Goal: Task Accomplishment & Management: Use online tool/utility

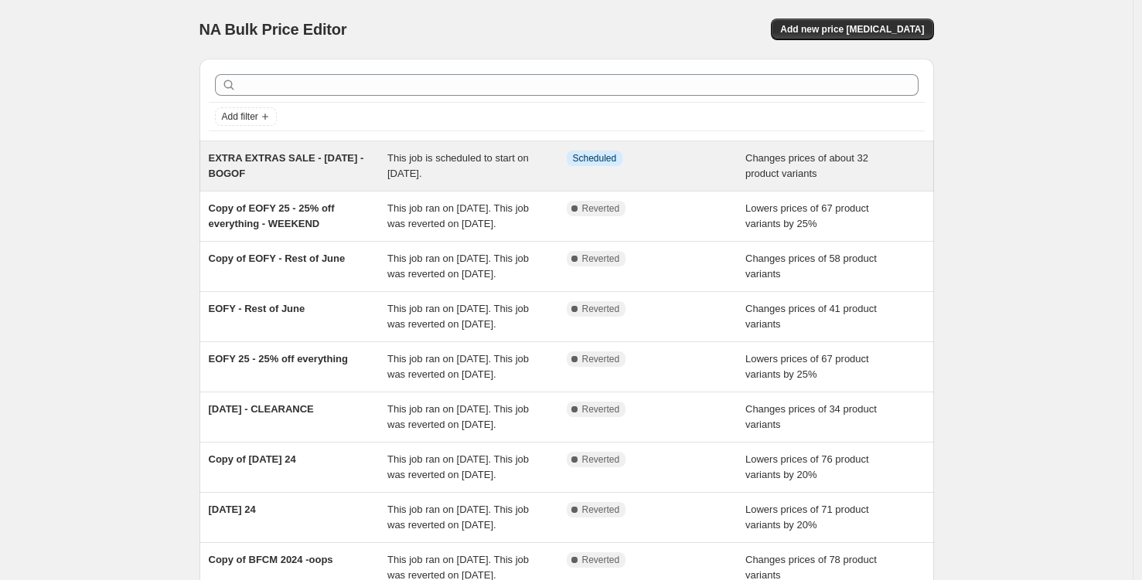
click at [276, 157] on span "EXTRA EXTRAS SALE - [DATE] - BOGOF" at bounding box center [286, 165] width 155 height 27
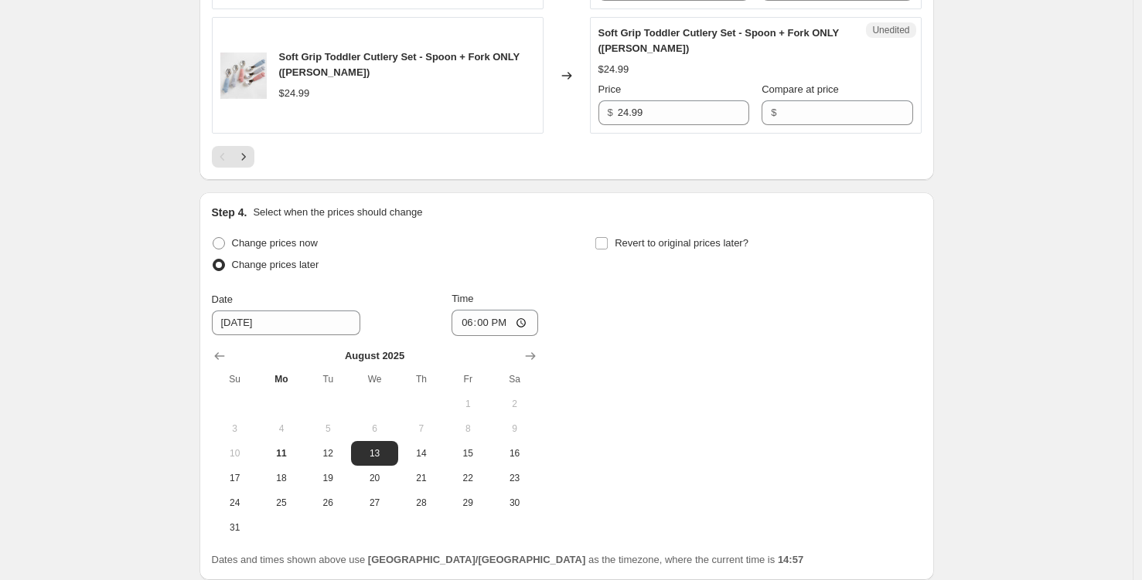
scroll to position [2889, 0]
click at [251, 166] on icon "Next" at bounding box center [243, 158] width 15 height 15
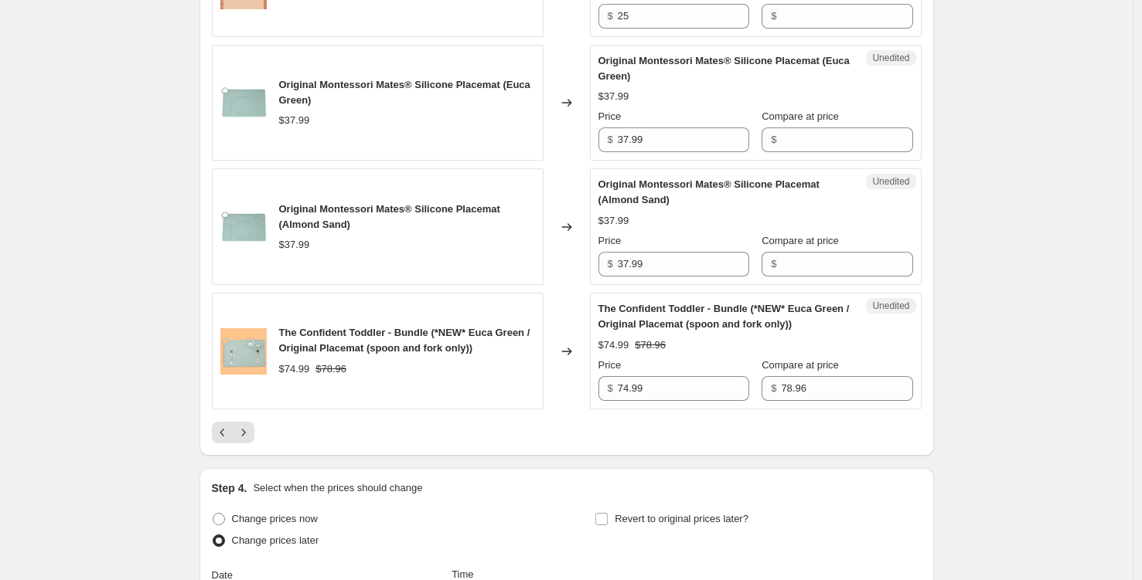
scroll to position [2594, 0]
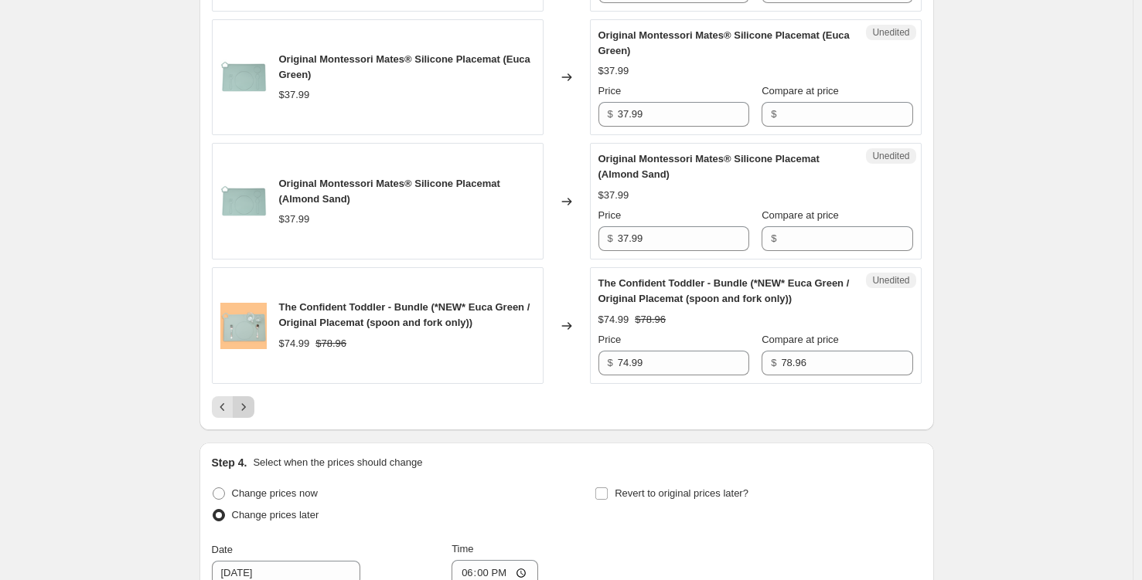
click at [247, 402] on icon "Next" at bounding box center [243, 407] width 15 height 15
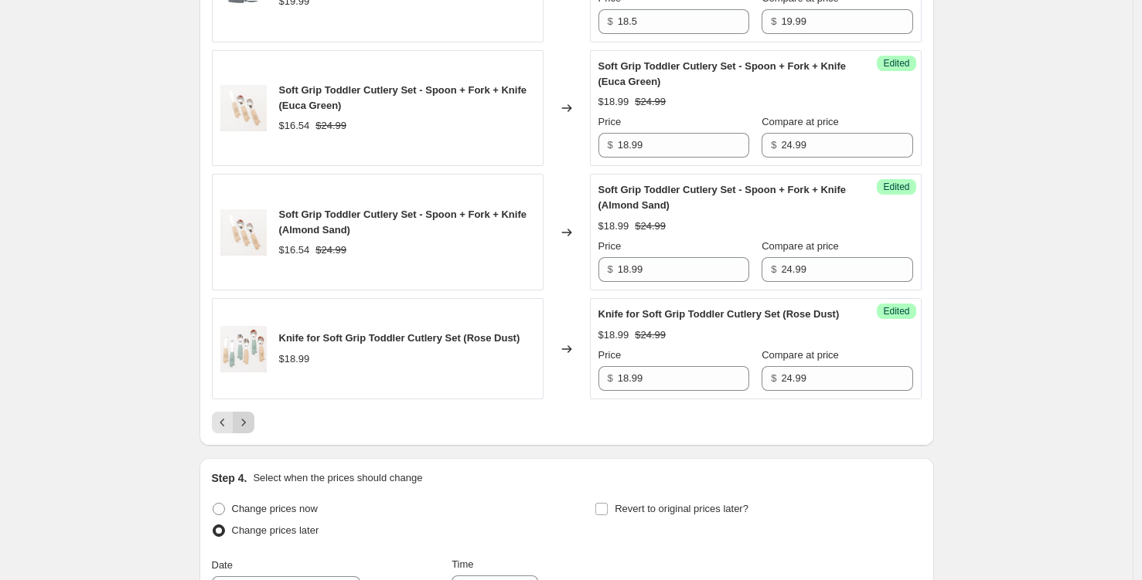
click at [250, 430] on icon "Next" at bounding box center [243, 422] width 15 height 15
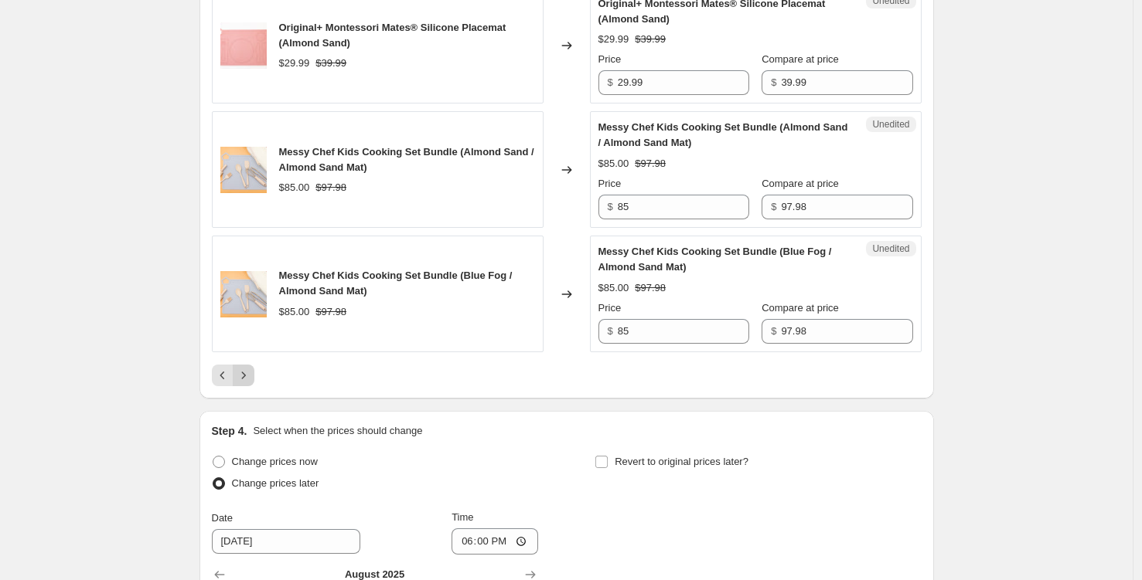
scroll to position [3158, 0]
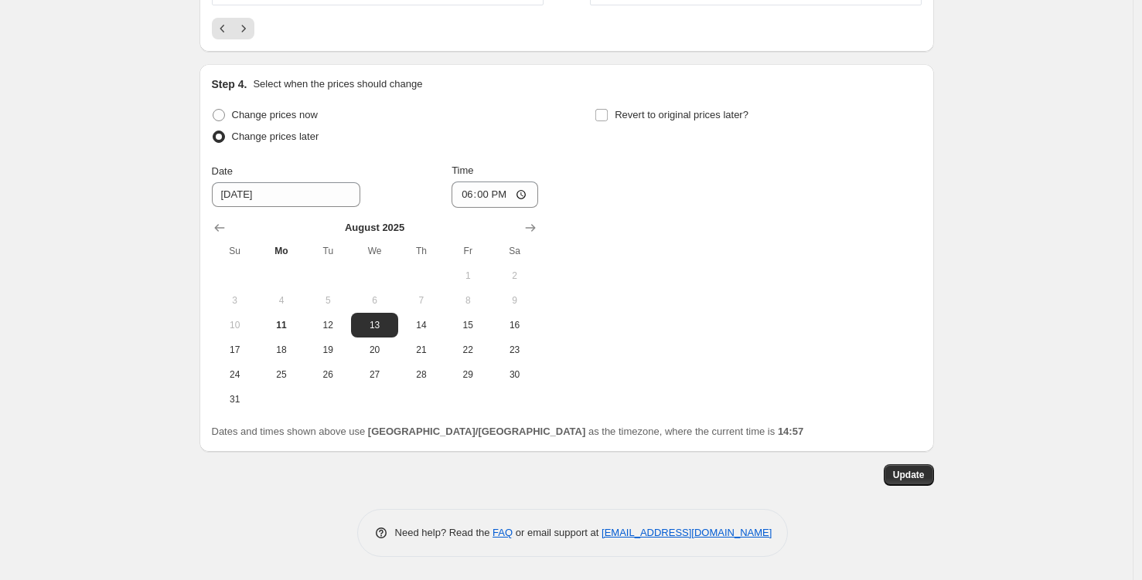
click at [247, 34] on icon "Next" at bounding box center [243, 28] width 15 height 15
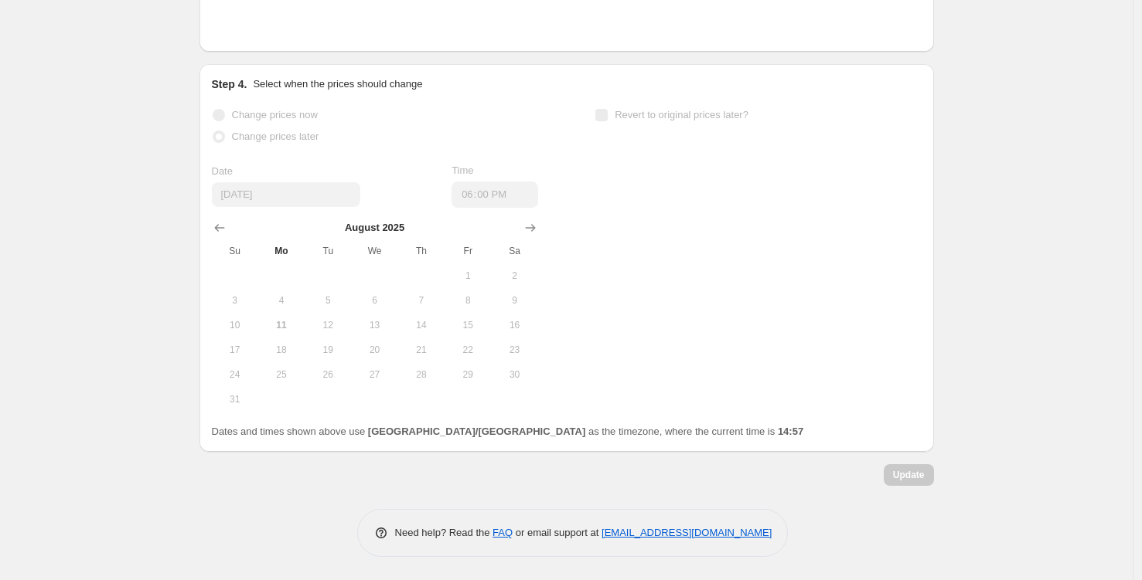
scroll to position [2864, 0]
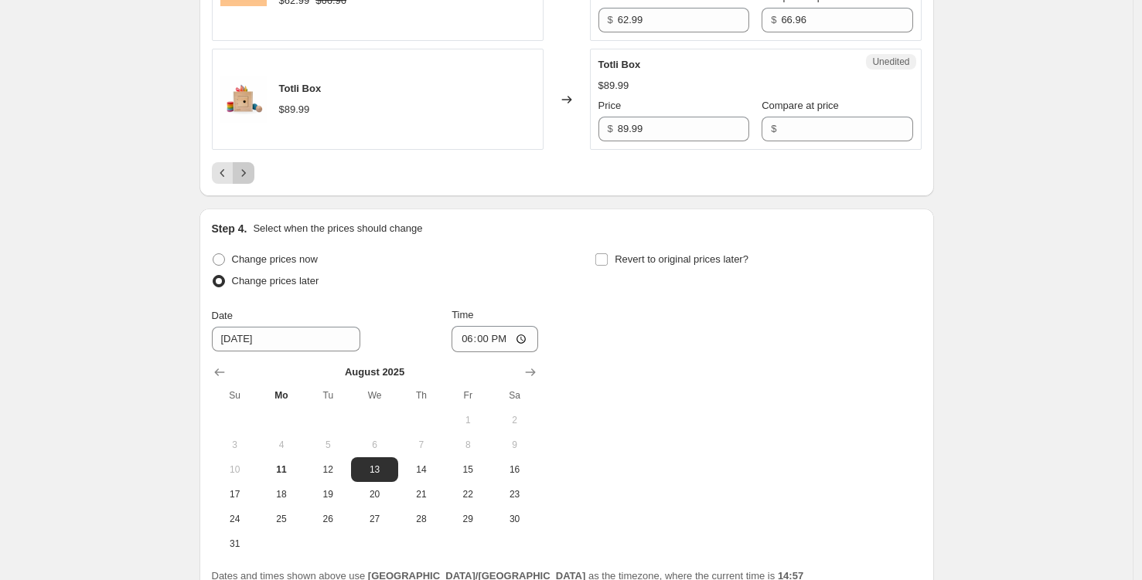
click at [249, 167] on icon "Next" at bounding box center [243, 172] width 15 height 15
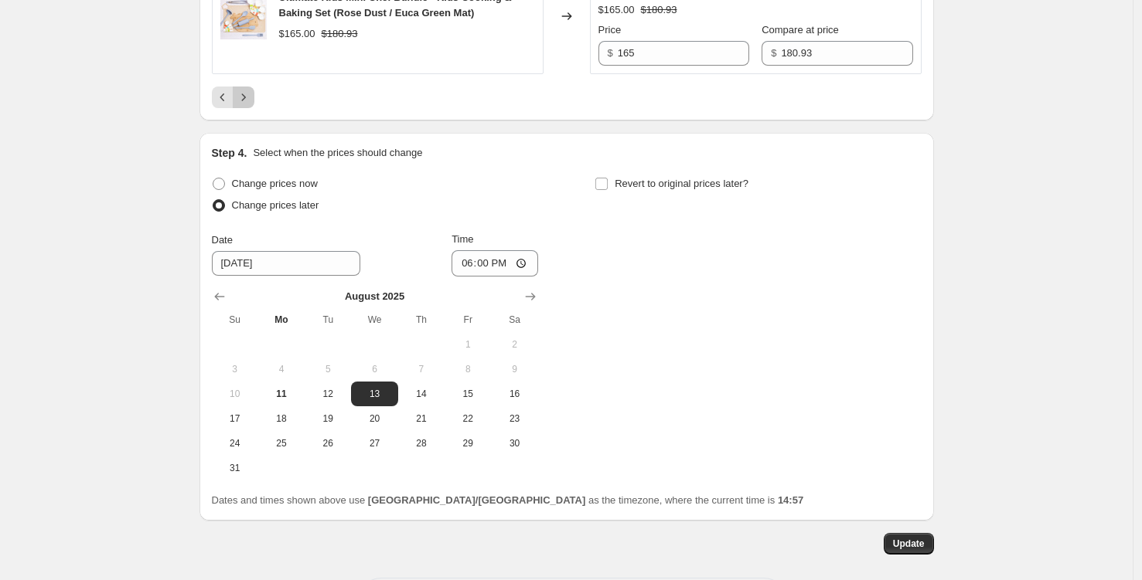
click at [250, 108] on button "Next" at bounding box center [244, 98] width 22 height 22
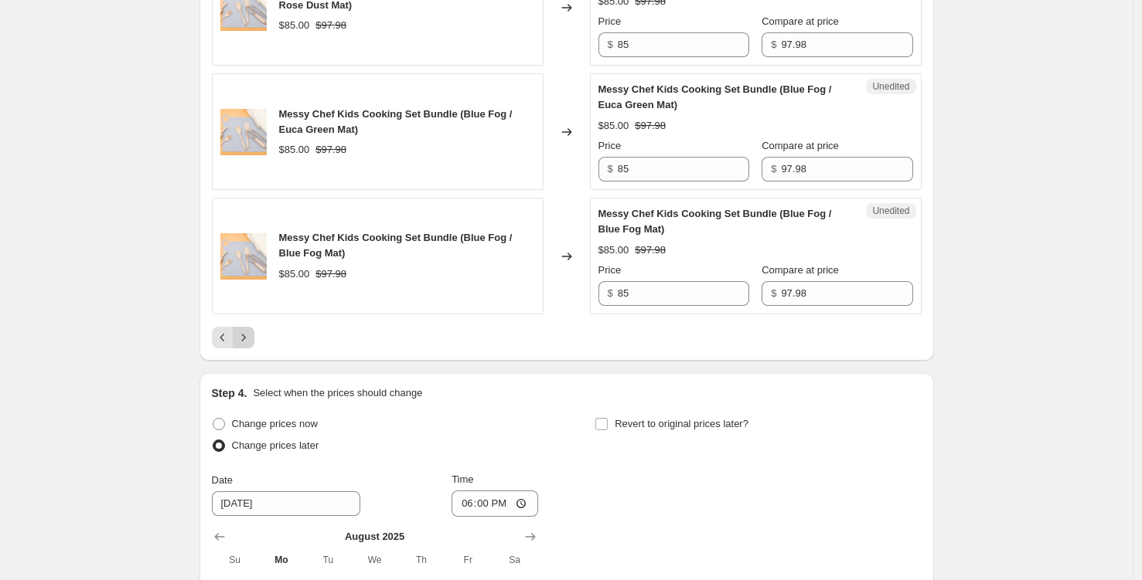
scroll to position [2935, 0]
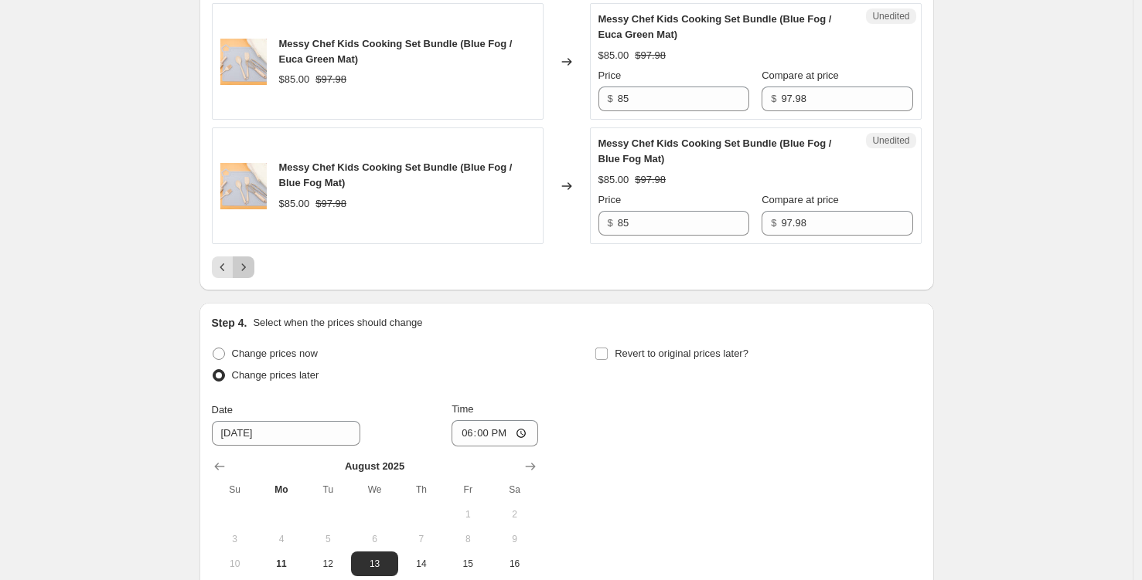
click at [247, 260] on button "Next" at bounding box center [244, 268] width 22 height 22
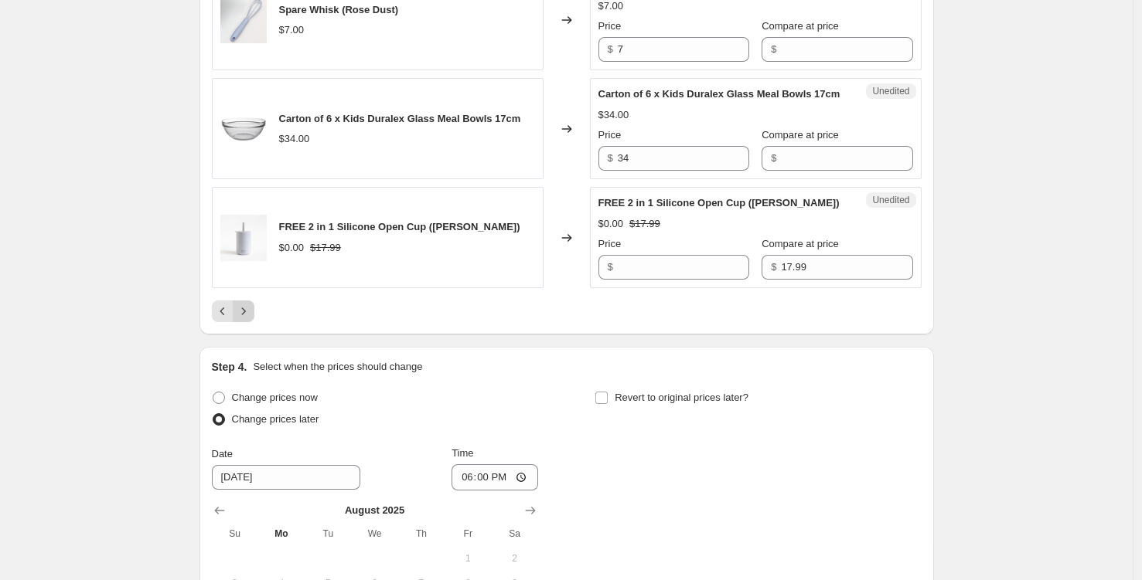
scroll to position [2644, 0]
click at [226, 318] on icon "Previous" at bounding box center [222, 310] width 15 height 15
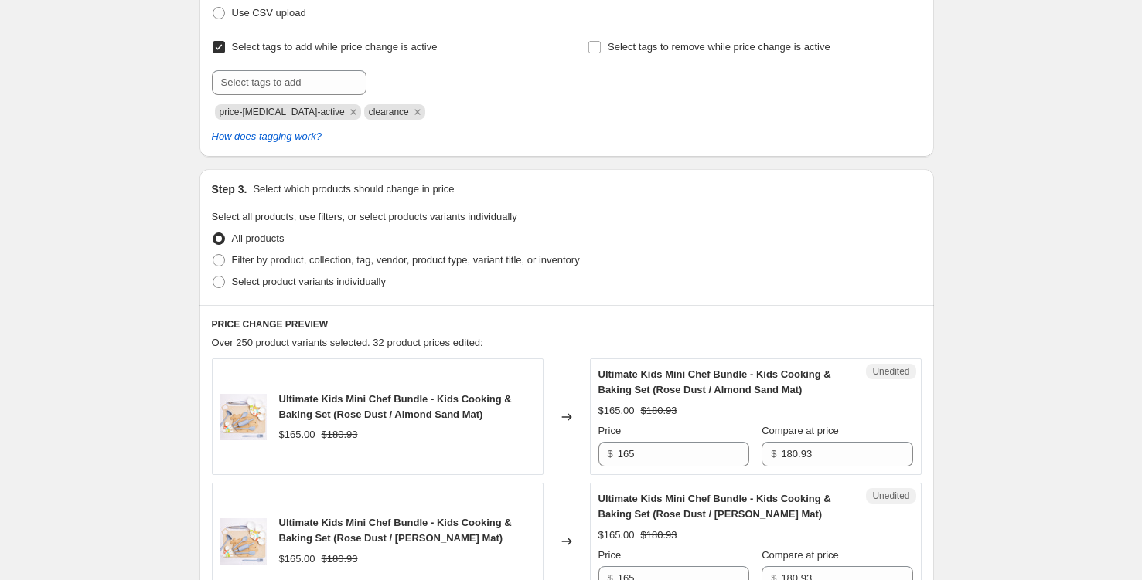
scroll to position [340, 0]
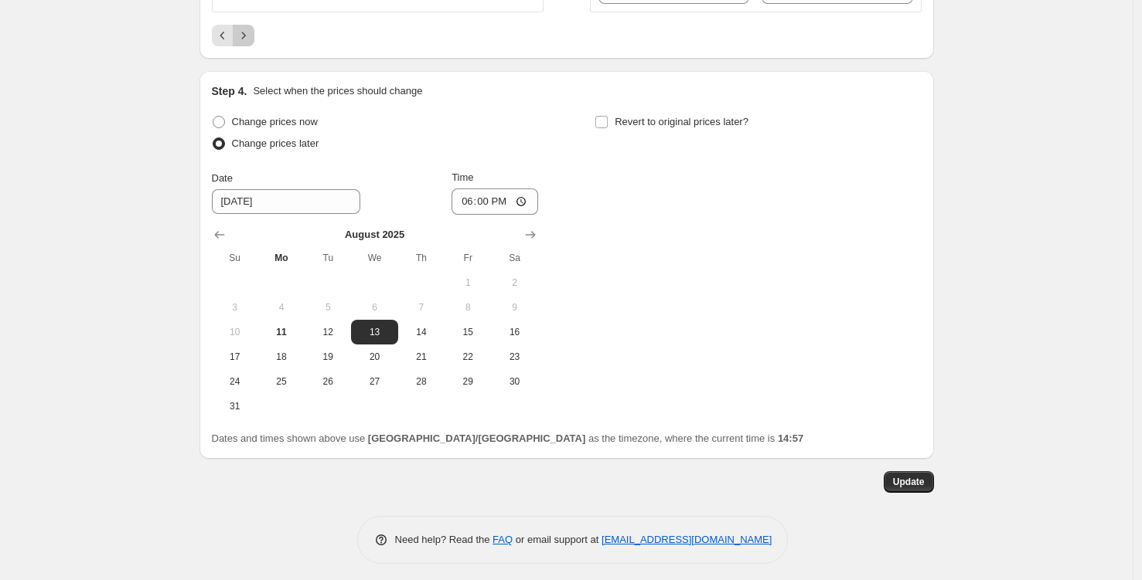
click at [244, 32] on icon "Next" at bounding box center [243, 35] width 15 height 15
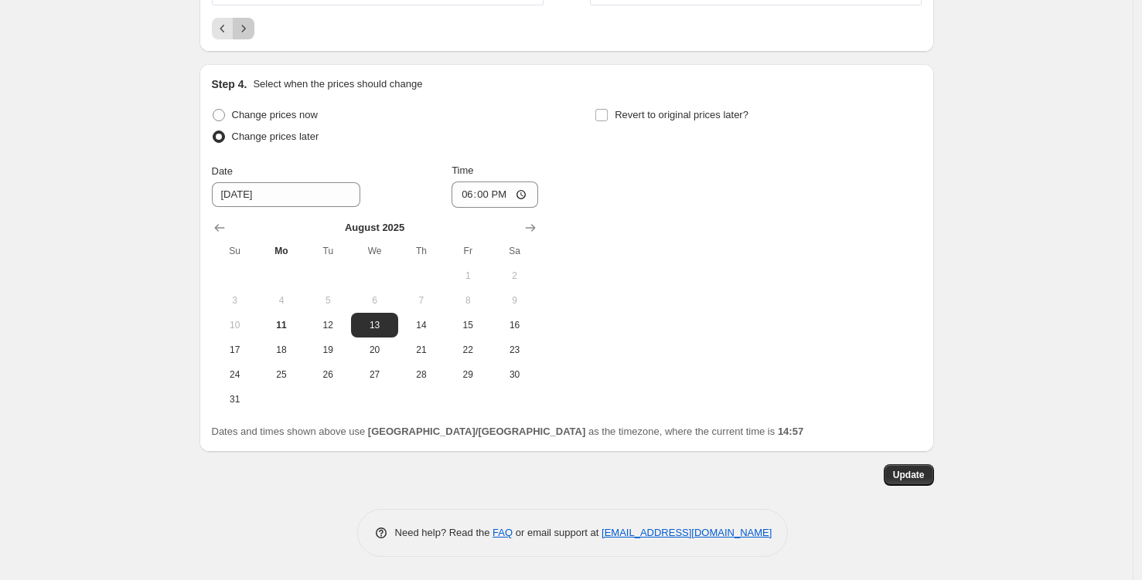
click at [245, 29] on icon "Next" at bounding box center [243, 28] width 4 height 7
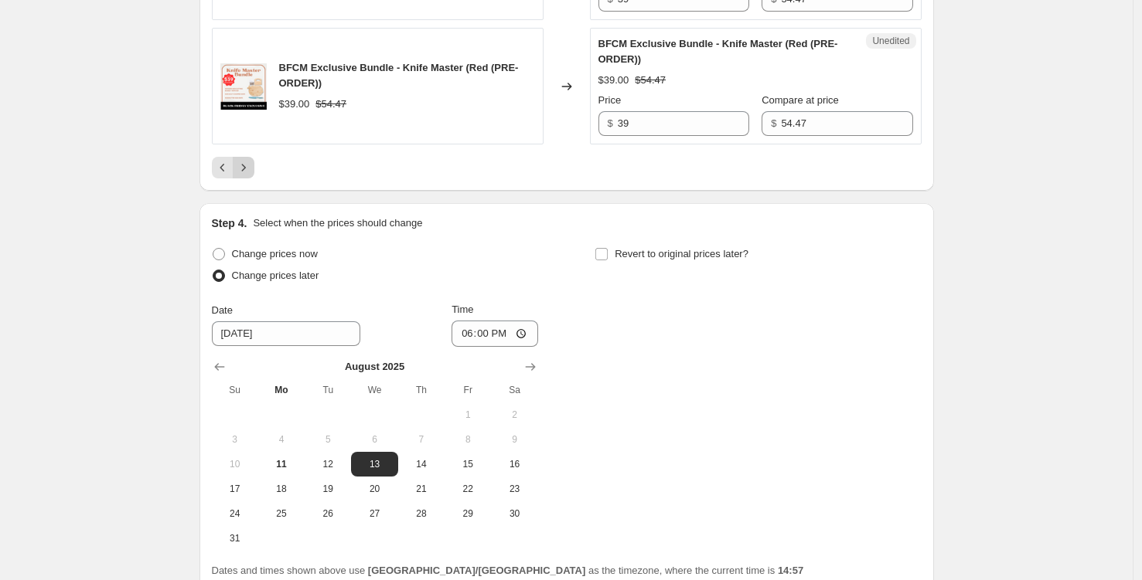
scroll to position [2972, 0]
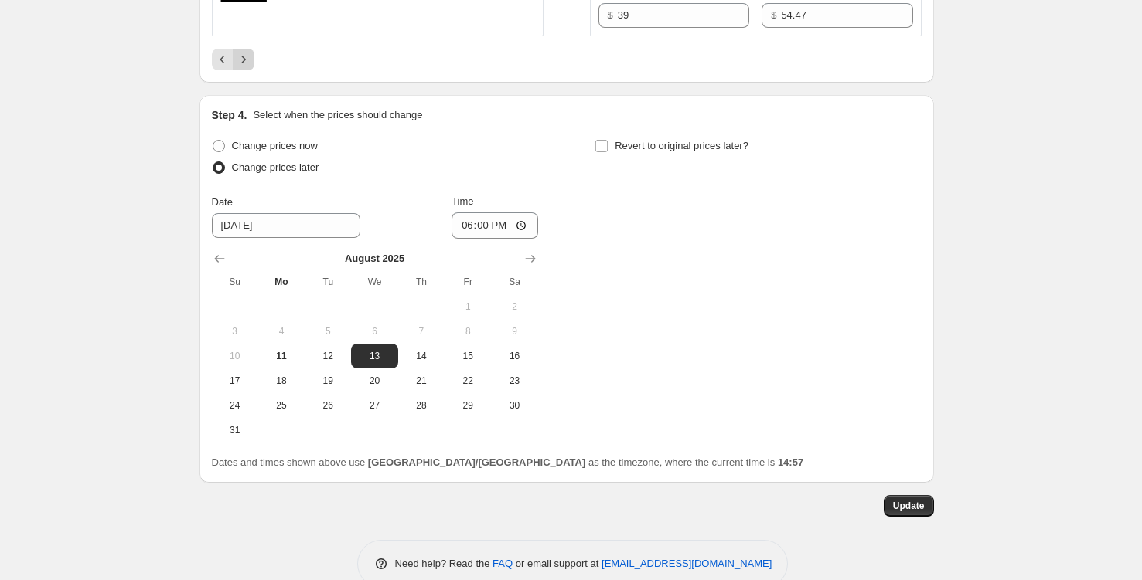
click at [248, 67] on icon "Next" at bounding box center [243, 59] width 15 height 15
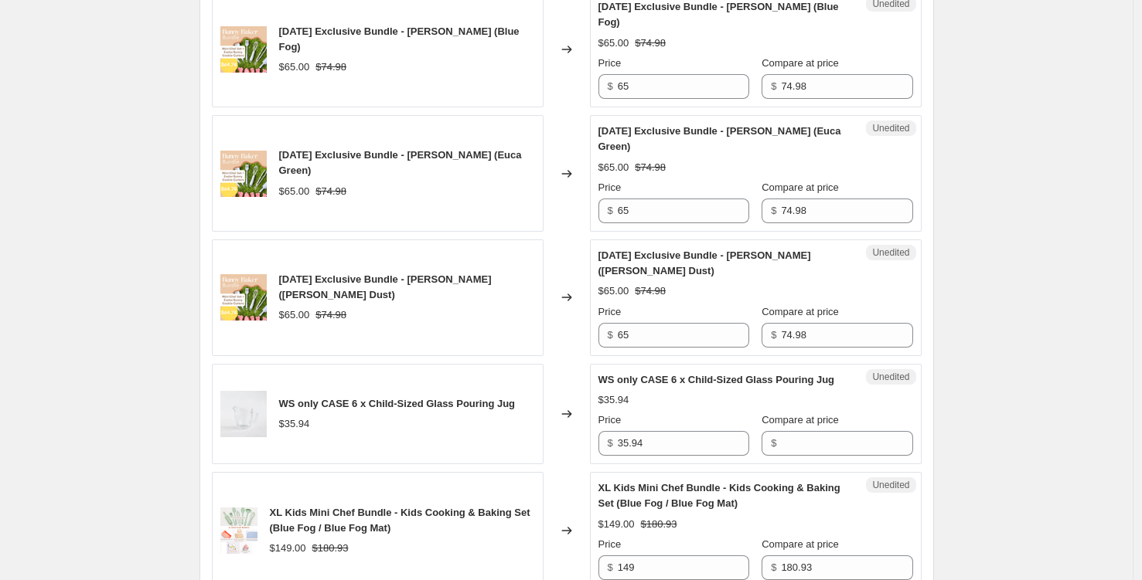
scroll to position [2431, 0]
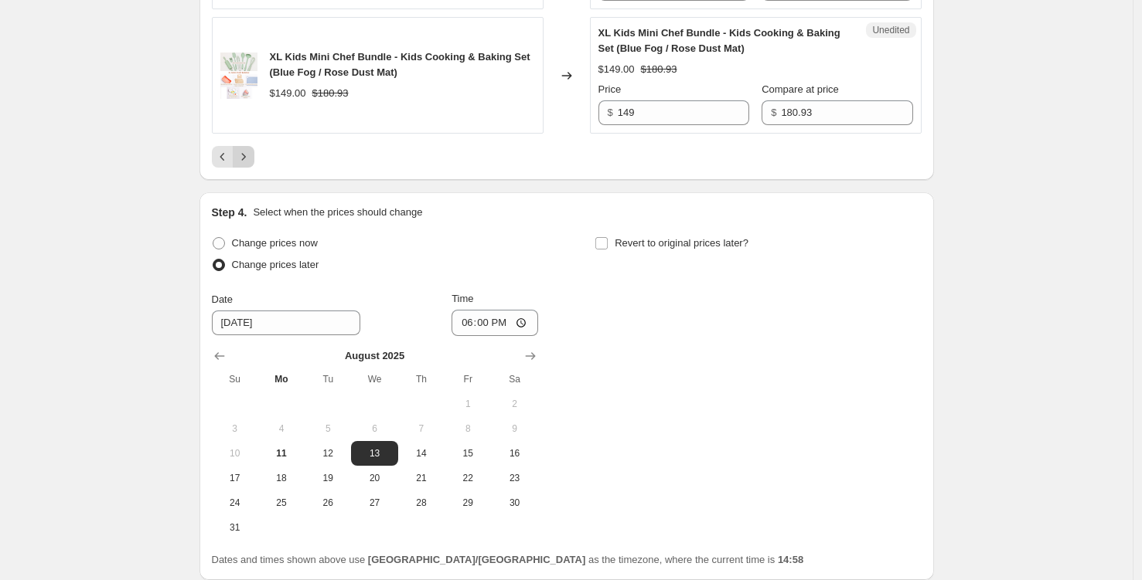
click at [250, 162] on button "Next" at bounding box center [244, 157] width 22 height 22
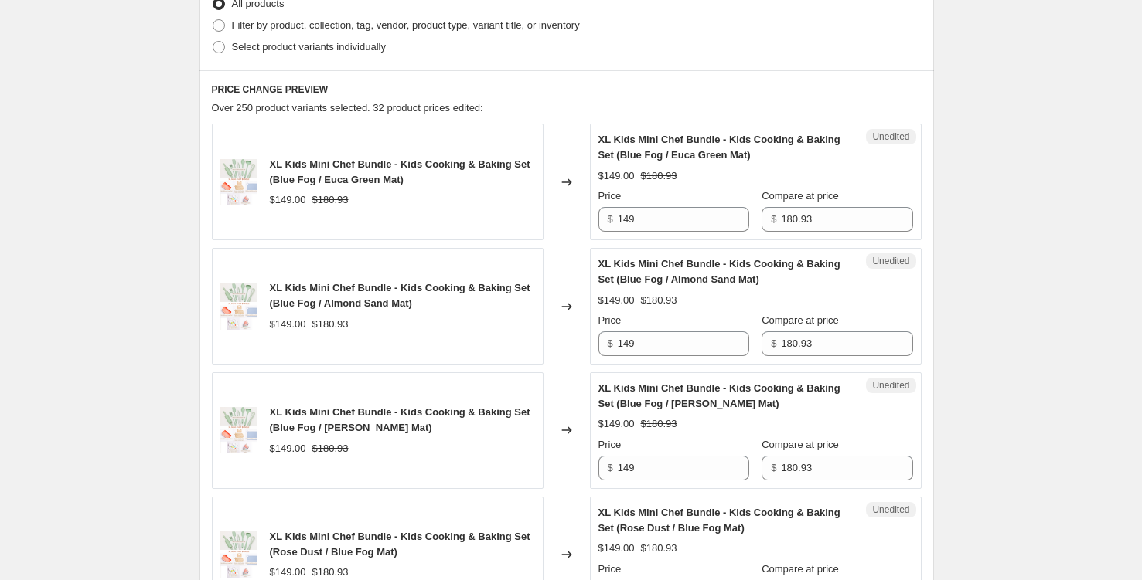
scroll to position [536, 0]
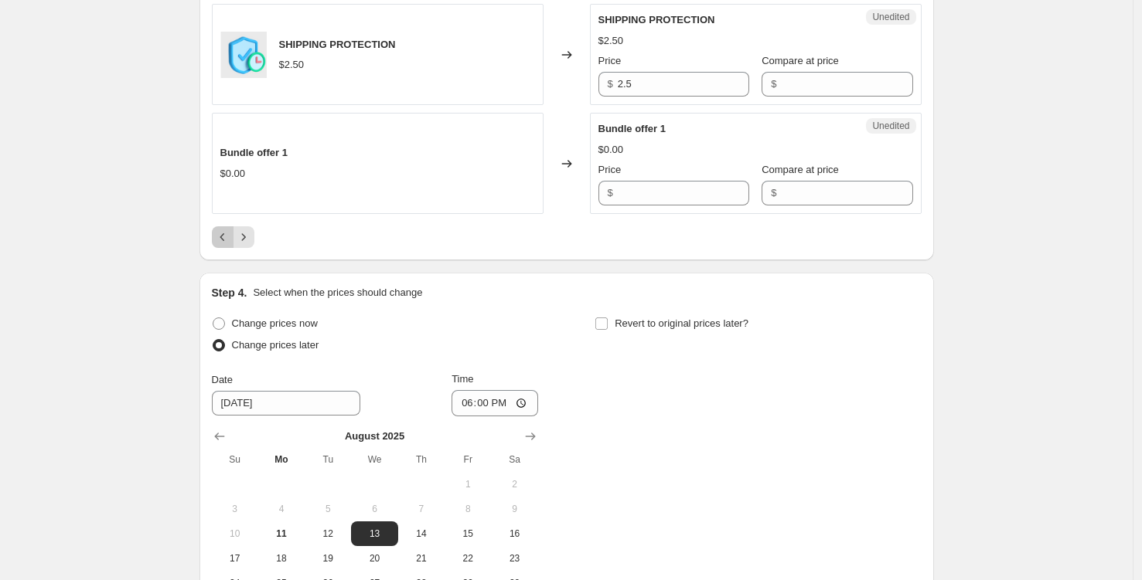
click at [225, 234] on icon "Previous" at bounding box center [222, 237] width 15 height 15
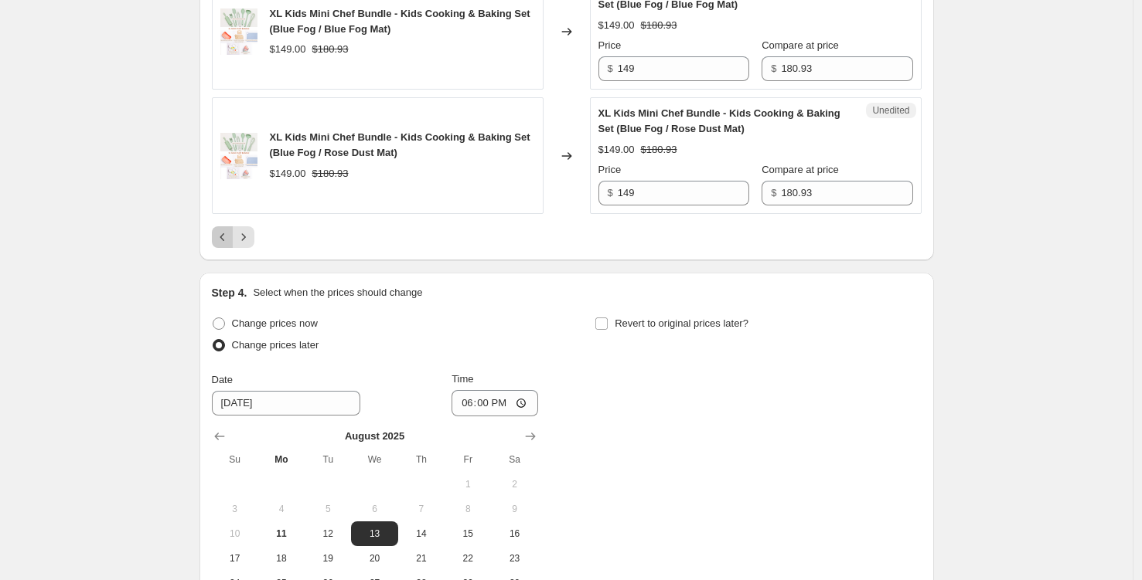
click at [223, 245] on icon "Previous" at bounding box center [222, 237] width 15 height 15
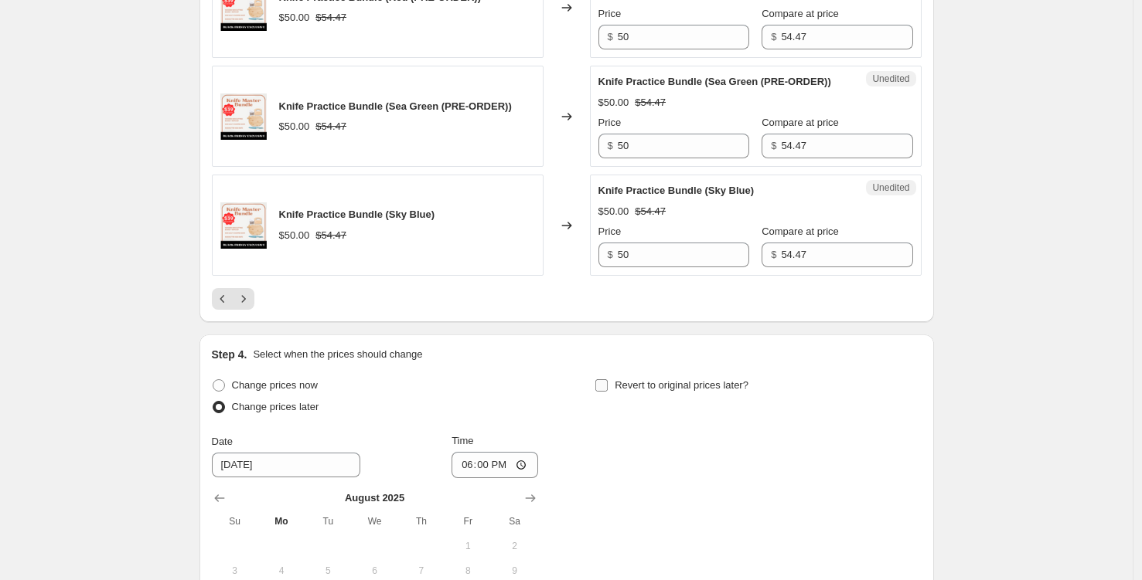
scroll to position [2714, 0]
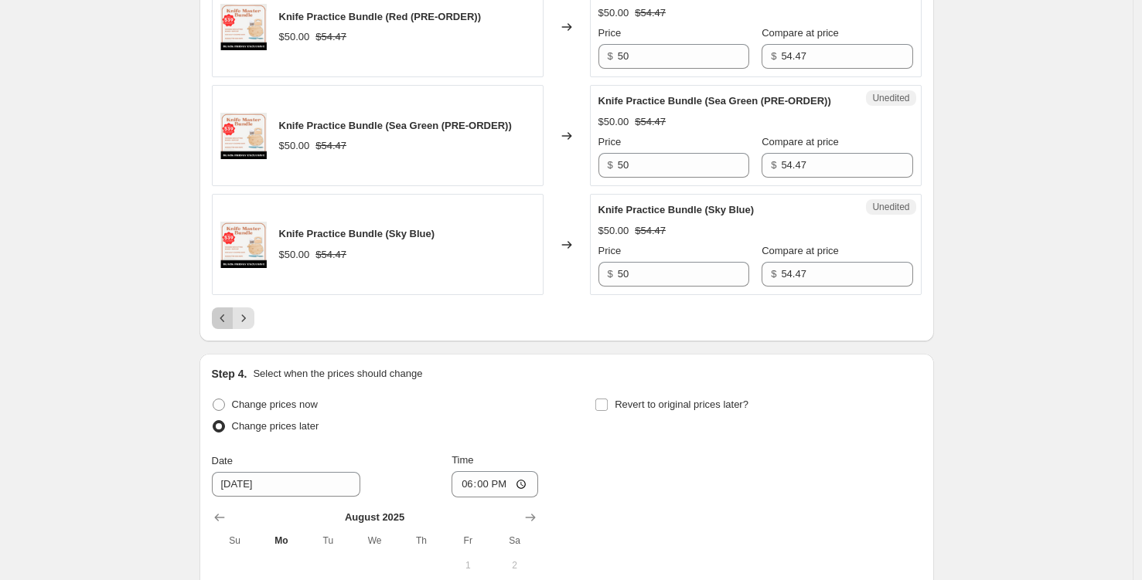
click at [225, 326] on icon "Previous" at bounding box center [222, 318] width 15 height 15
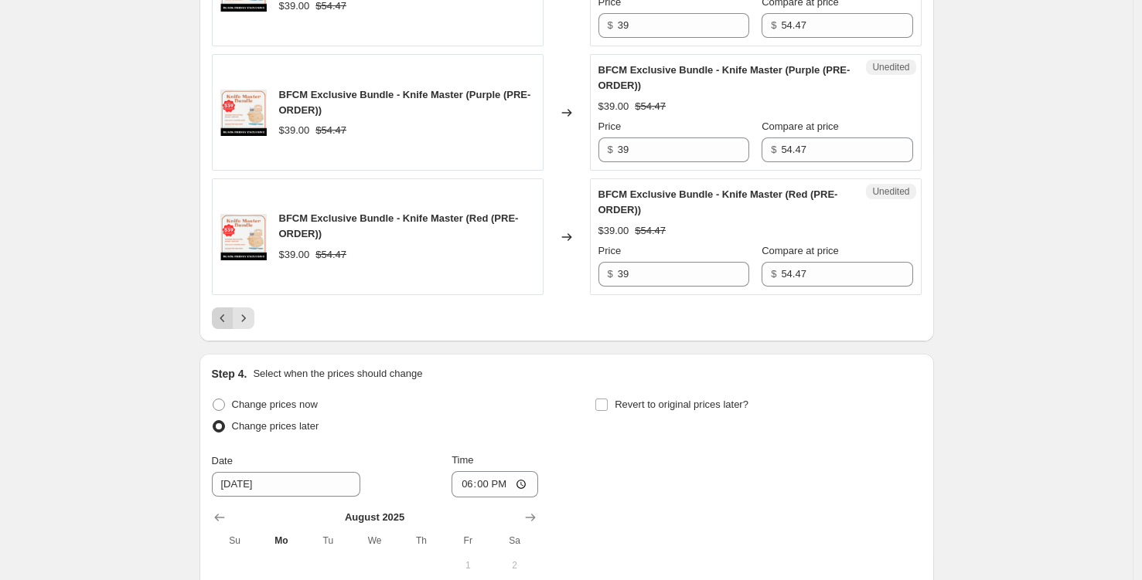
click at [219, 326] on icon "Previous" at bounding box center [222, 318] width 15 height 15
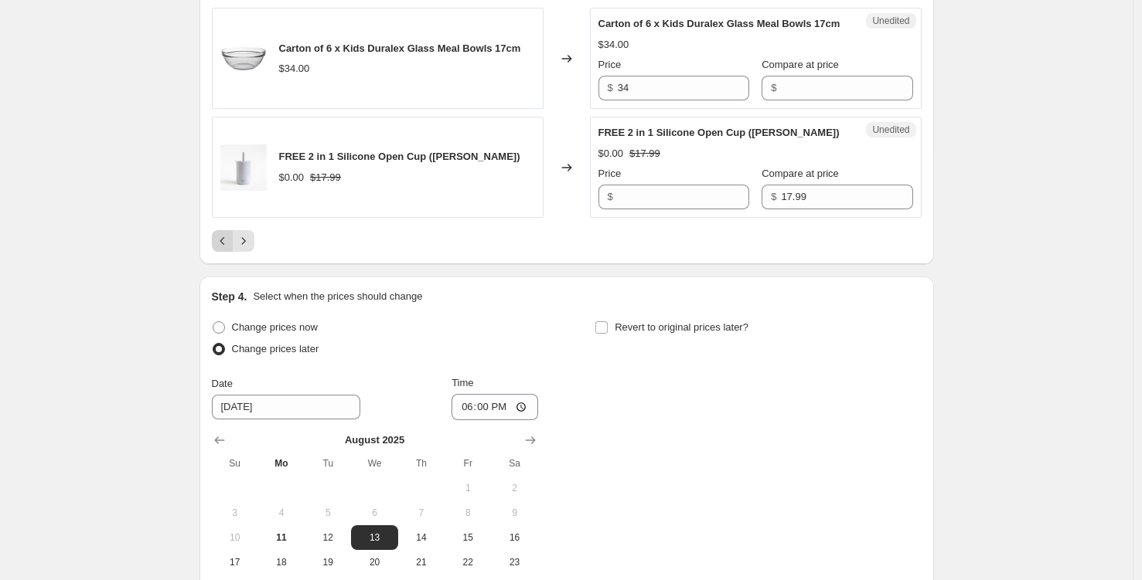
click at [229, 252] on button "Previous" at bounding box center [223, 241] width 22 height 22
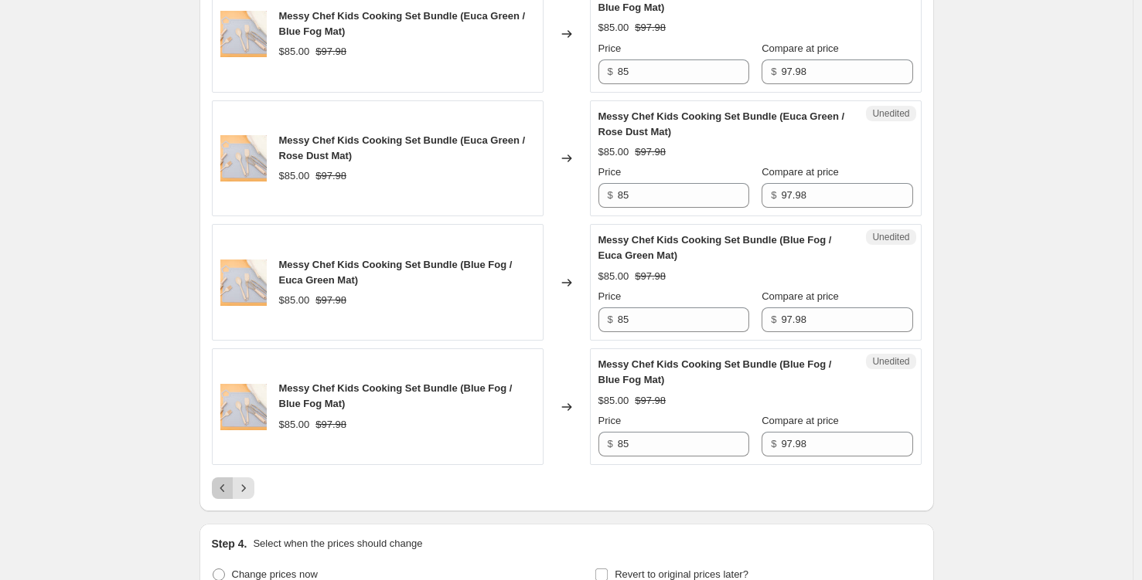
click at [220, 492] on icon "Previous" at bounding box center [222, 488] width 15 height 15
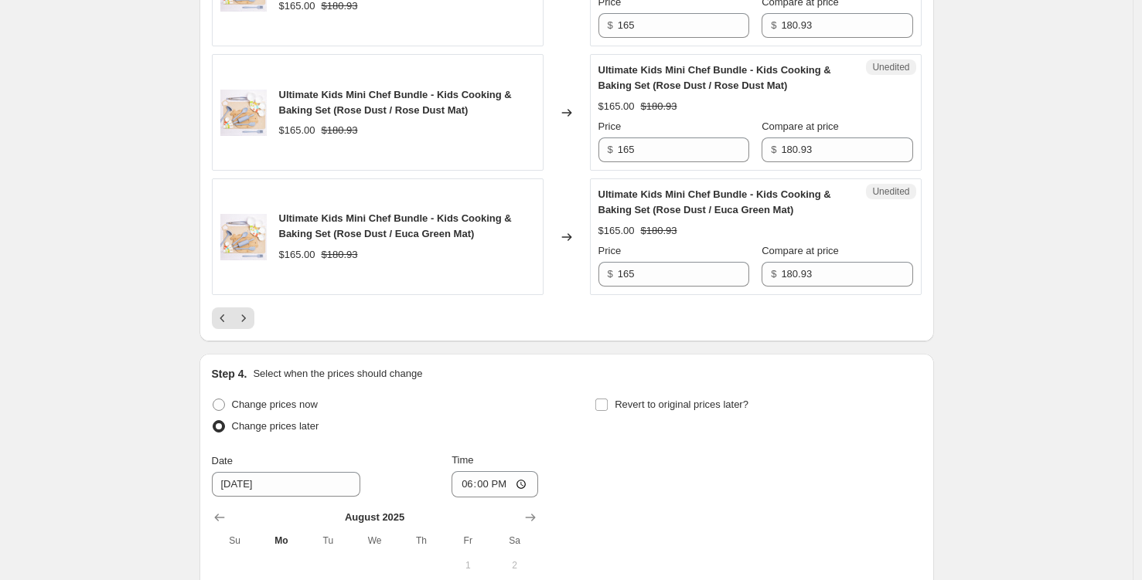
scroll to position [1151, 0]
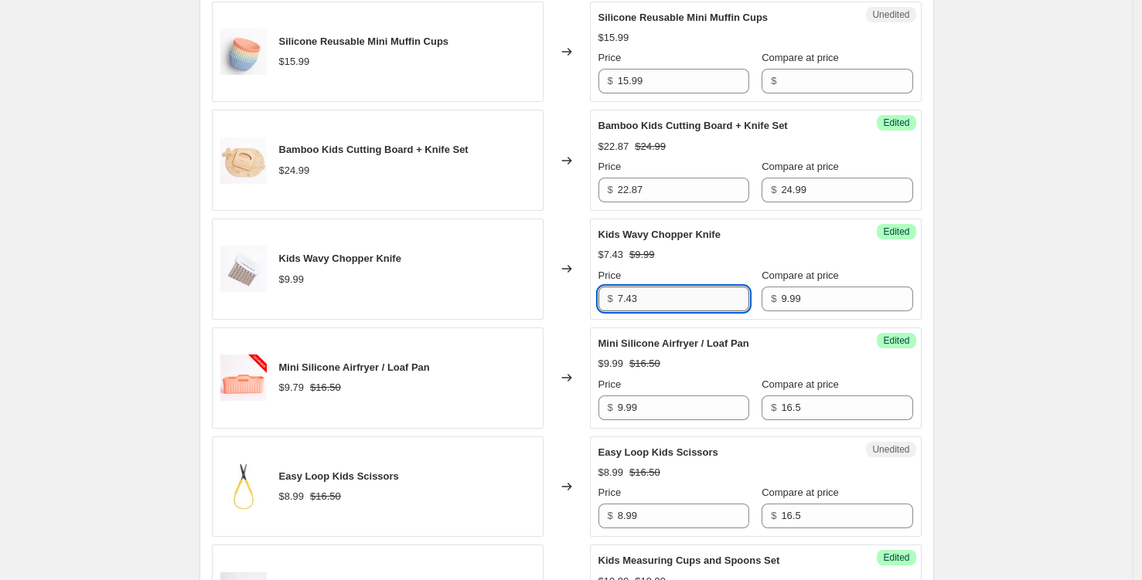
click at [643, 311] on input "7.43" at bounding box center [683, 299] width 131 height 25
click at [632, 311] on input "7.99" at bounding box center [683, 299] width 131 height 25
type input "8.99"
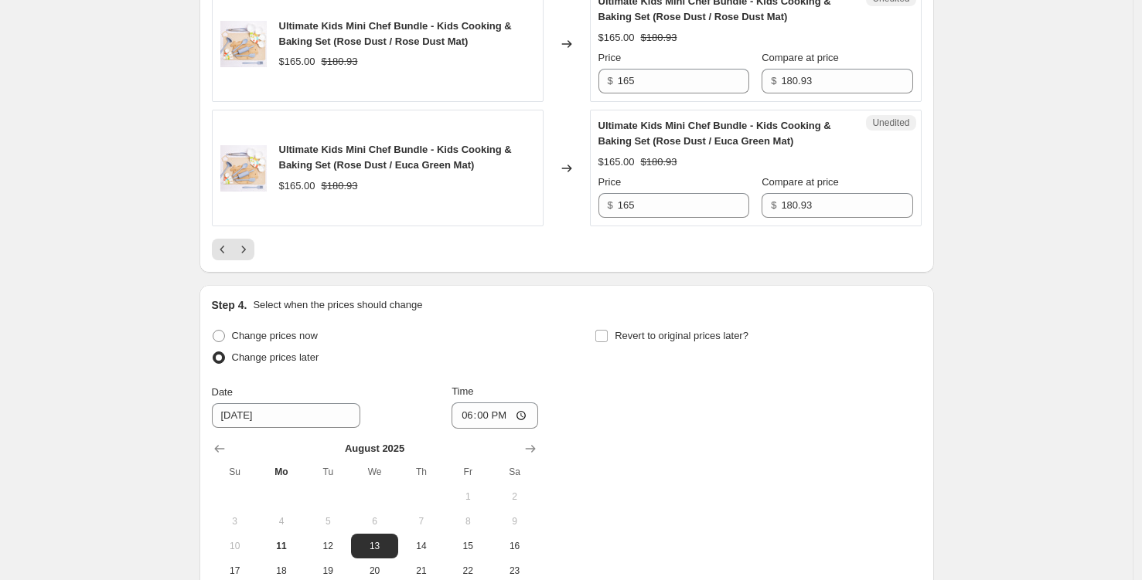
scroll to position [3034, 0]
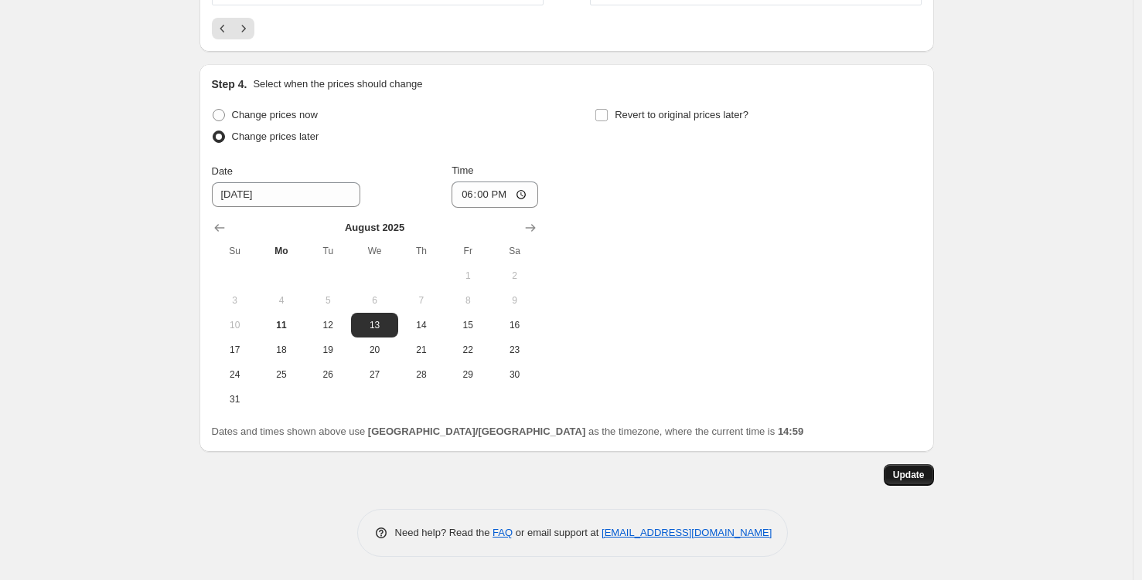
click at [913, 481] on button "Update" at bounding box center [908, 475] width 50 height 22
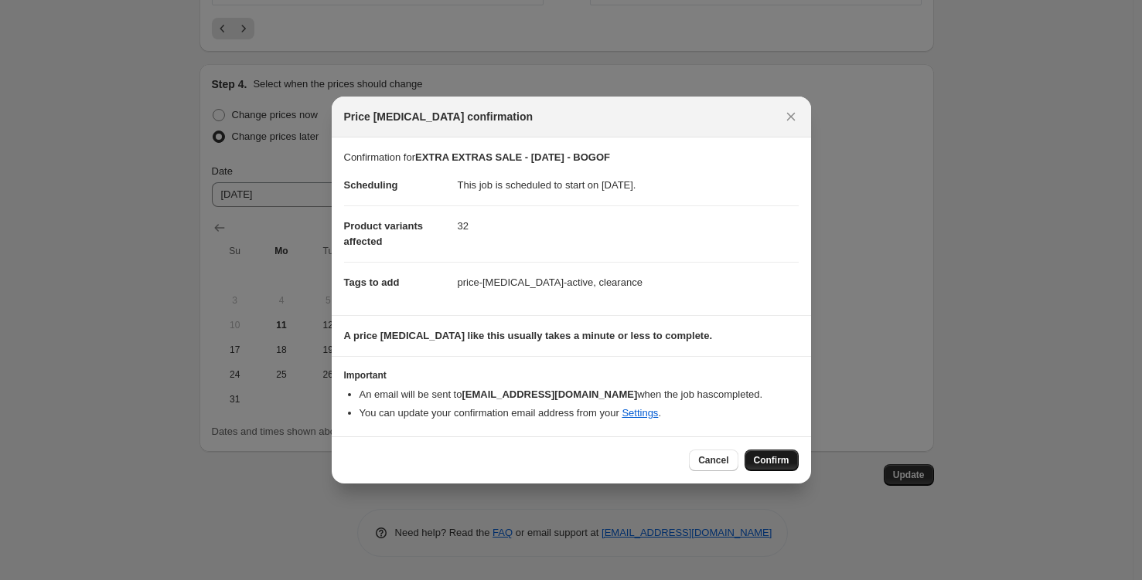
click at [771, 468] on button "Confirm" at bounding box center [771, 461] width 54 height 22
